Goal: Task Accomplishment & Management: Use online tool/utility

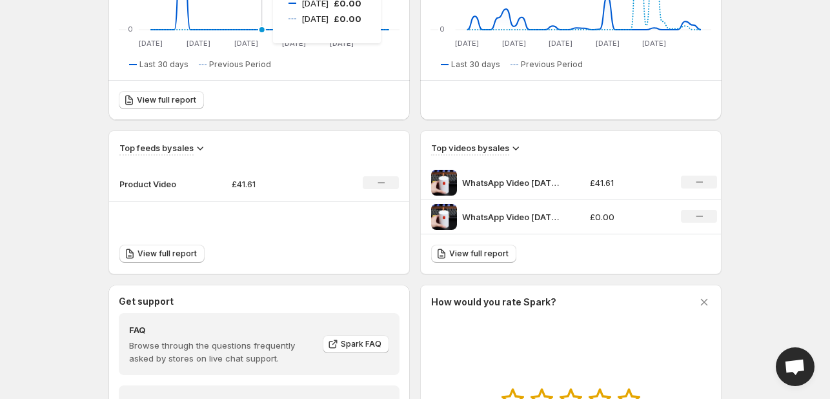
scroll to position [330, 0]
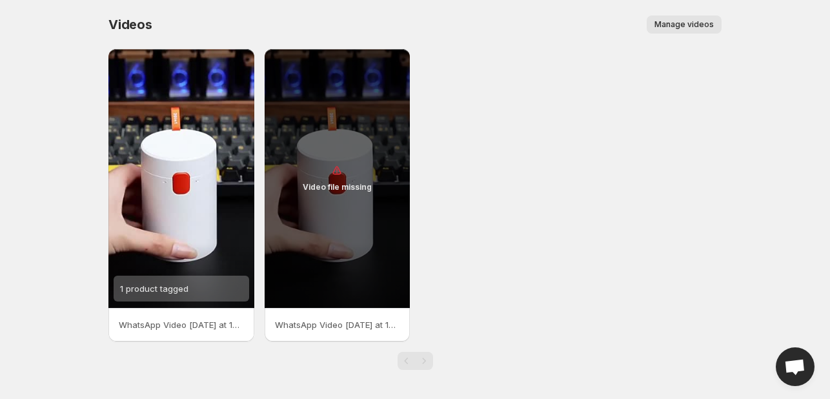
scroll to position [2, 0]
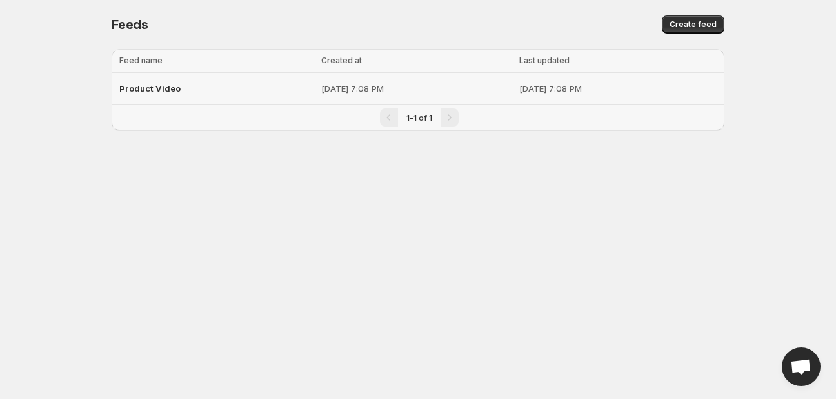
click at [214, 95] on div "Product Video" at bounding box center [216, 88] width 194 height 23
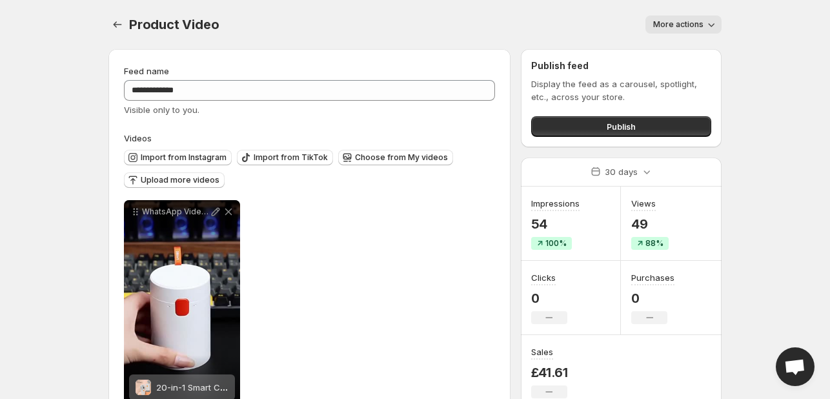
scroll to position [39, 0]
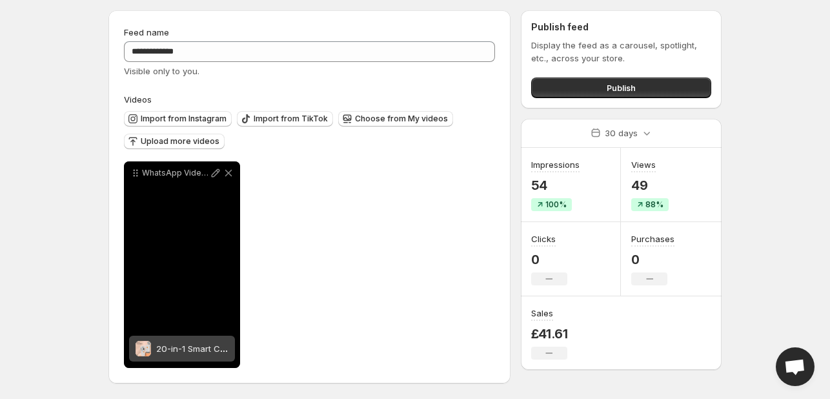
click at [204, 314] on div "WhatsApp Video [DATE] at 191331_11276960" at bounding box center [182, 264] width 116 height 206
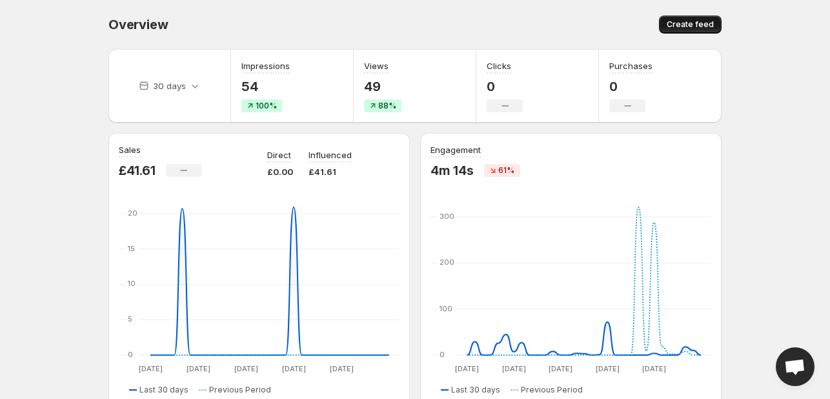
click at [677, 25] on span "Create feed" at bounding box center [690, 24] width 47 height 10
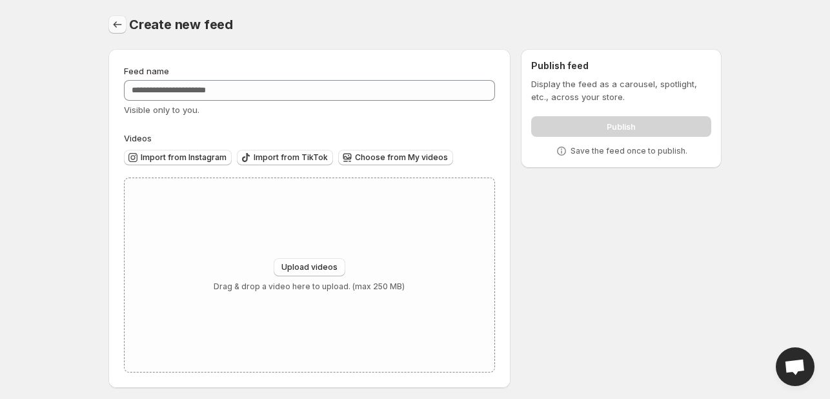
click at [117, 23] on icon "Settings" at bounding box center [117, 24] width 13 height 13
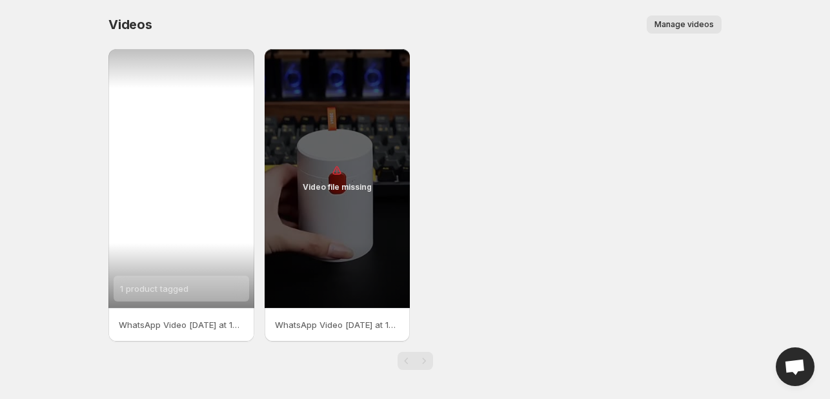
click at [145, 283] on span "1 product tagged" at bounding box center [154, 288] width 68 height 10
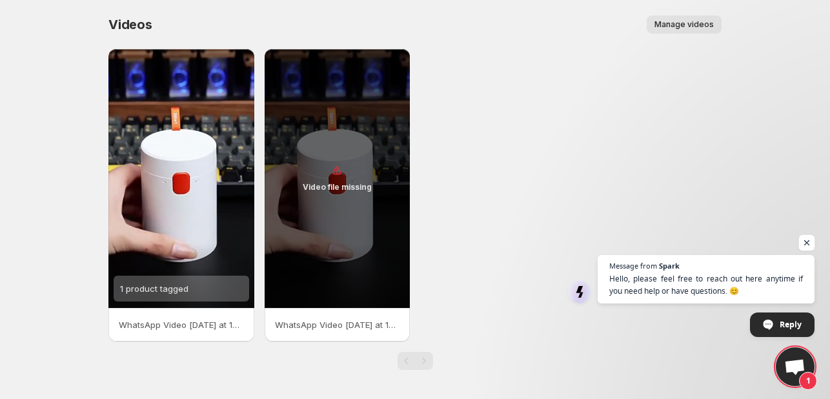
click at [808, 243] on span "Open chat" at bounding box center [807, 243] width 16 height 16
